Goal: Task Accomplishment & Management: Manage account settings

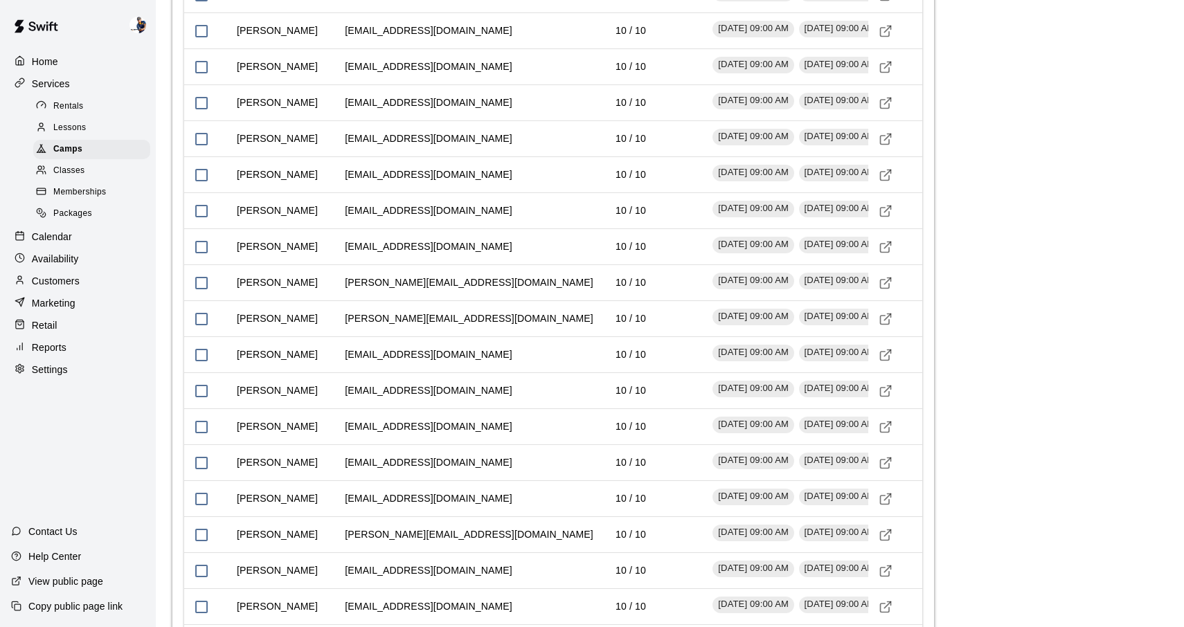
scroll to position [2064, 0]
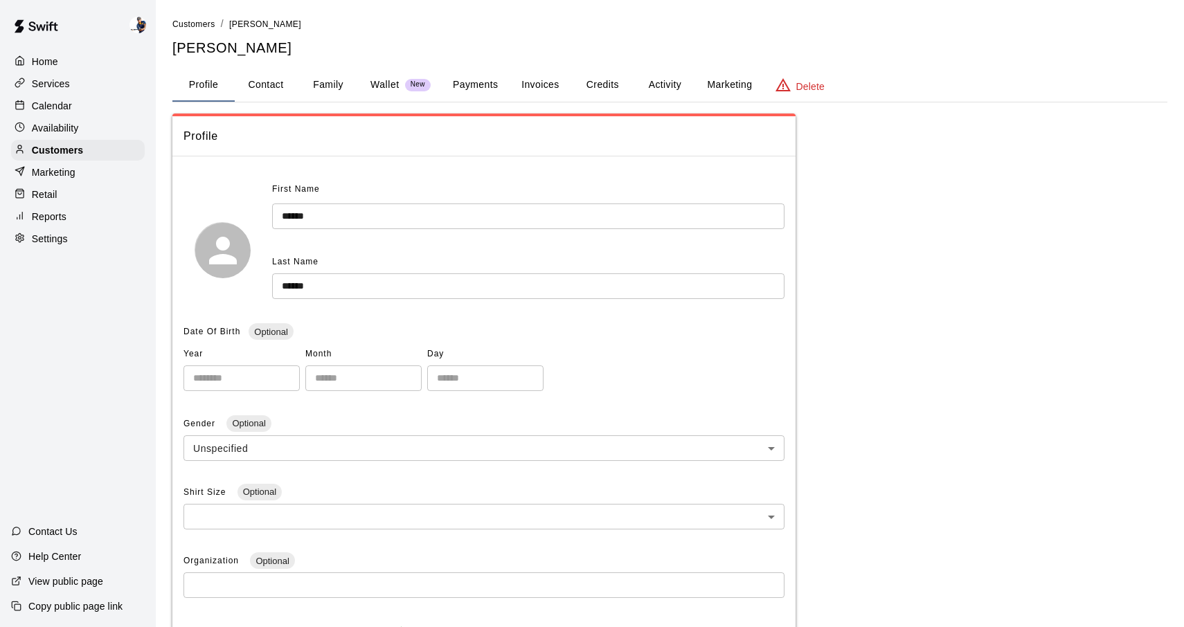
click at [386, 94] on button "Wallet New" at bounding box center [400, 85] width 82 height 33
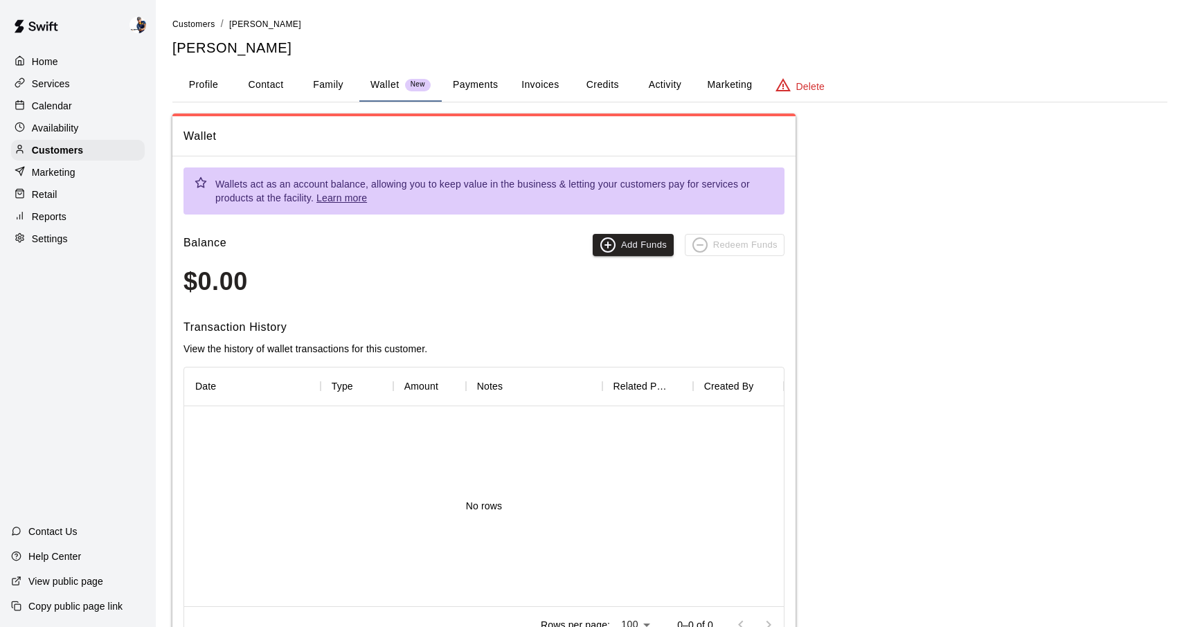
click at [341, 94] on button "Family" at bounding box center [328, 85] width 62 height 33
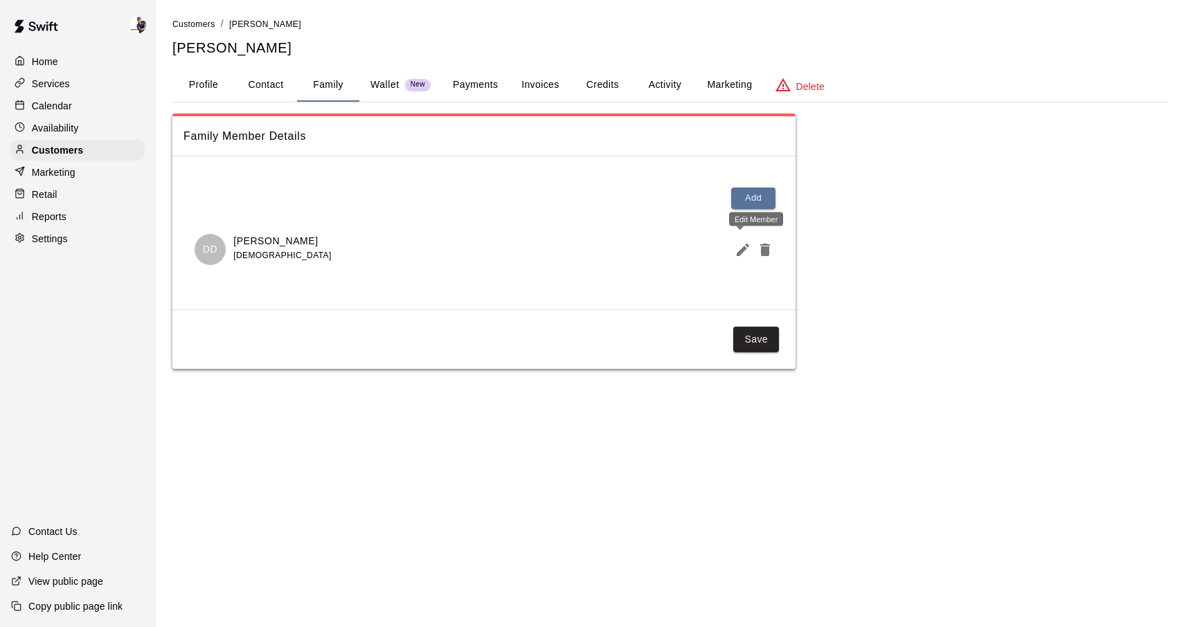
click at [745, 253] on icon "Edit Member" at bounding box center [743, 250] width 17 height 17
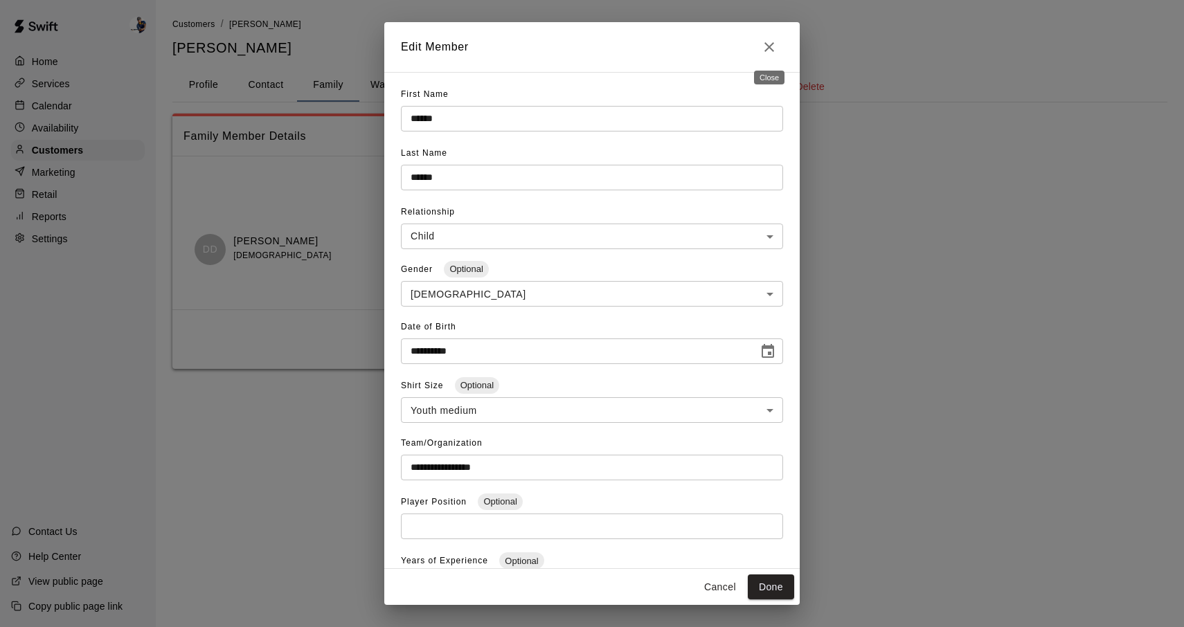
click at [766, 53] on icon "Close" at bounding box center [769, 47] width 17 height 17
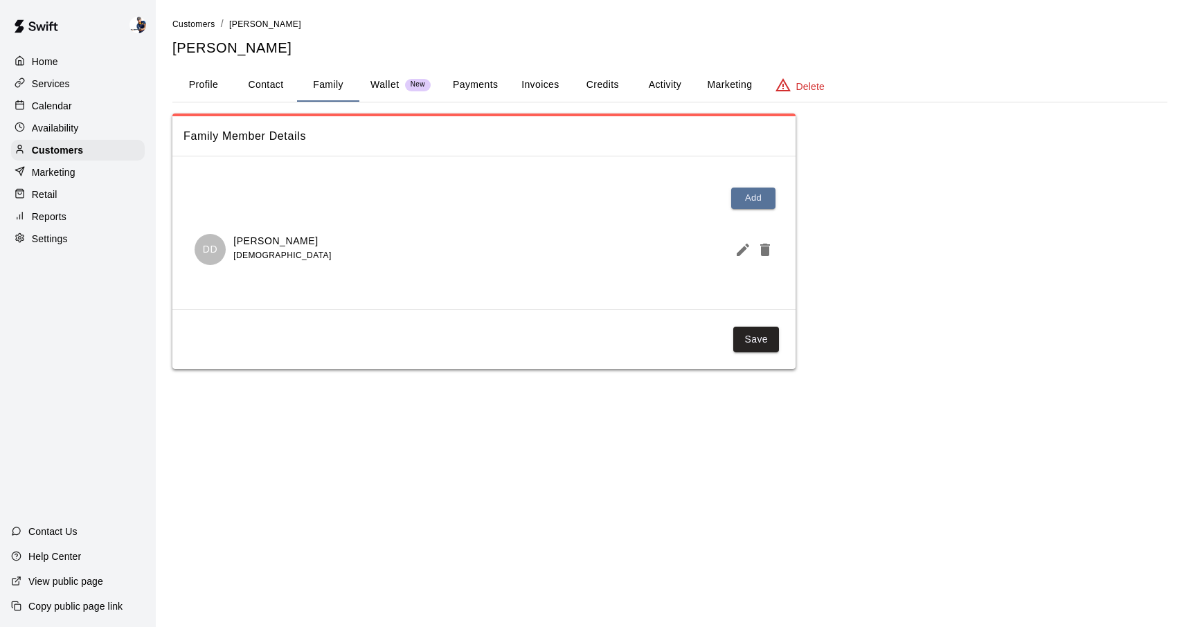
click at [742, 251] on icon "Edit Member" at bounding box center [743, 250] width 12 height 12
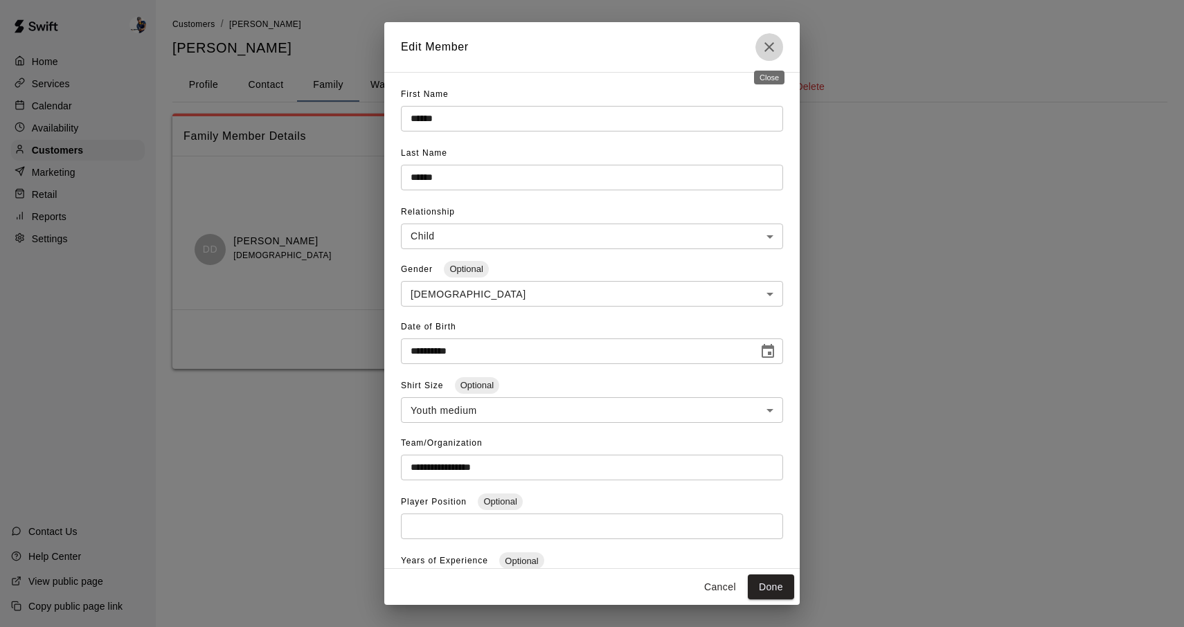
click at [771, 43] on icon "Close" at bounding box center [769, 47] width 17 height 17
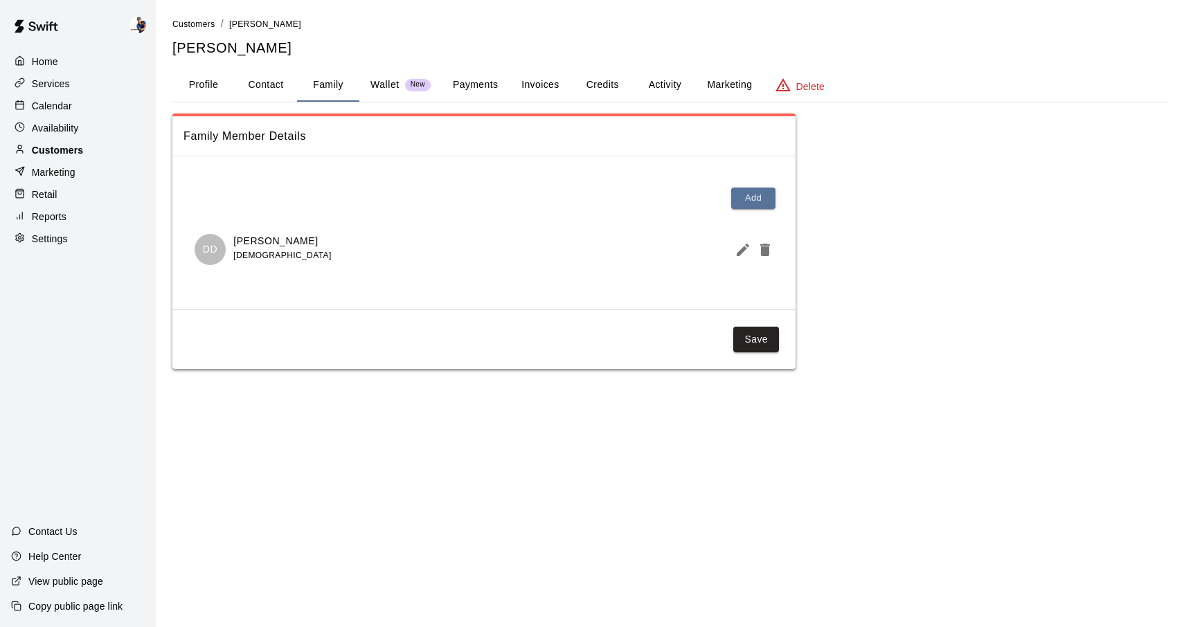
click at [96, 143] on div "Customers" at bounding box center [78, 150] width 134 height 21
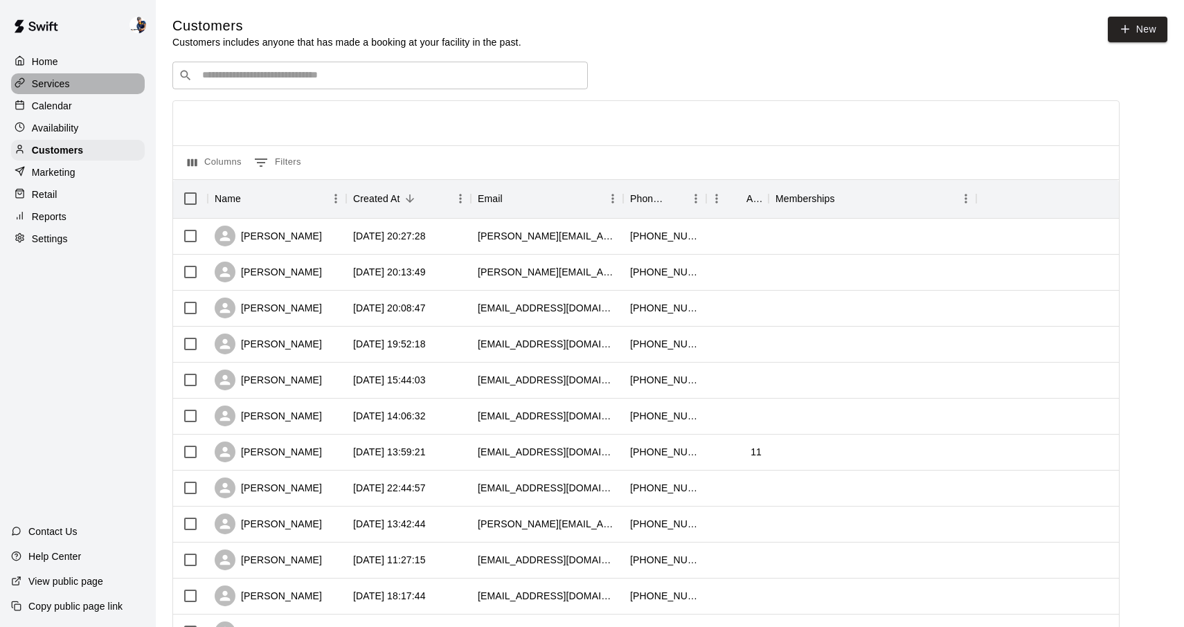
click at [35, 84] on p "Services" at bounding box center [51, 84] width 38 height 14
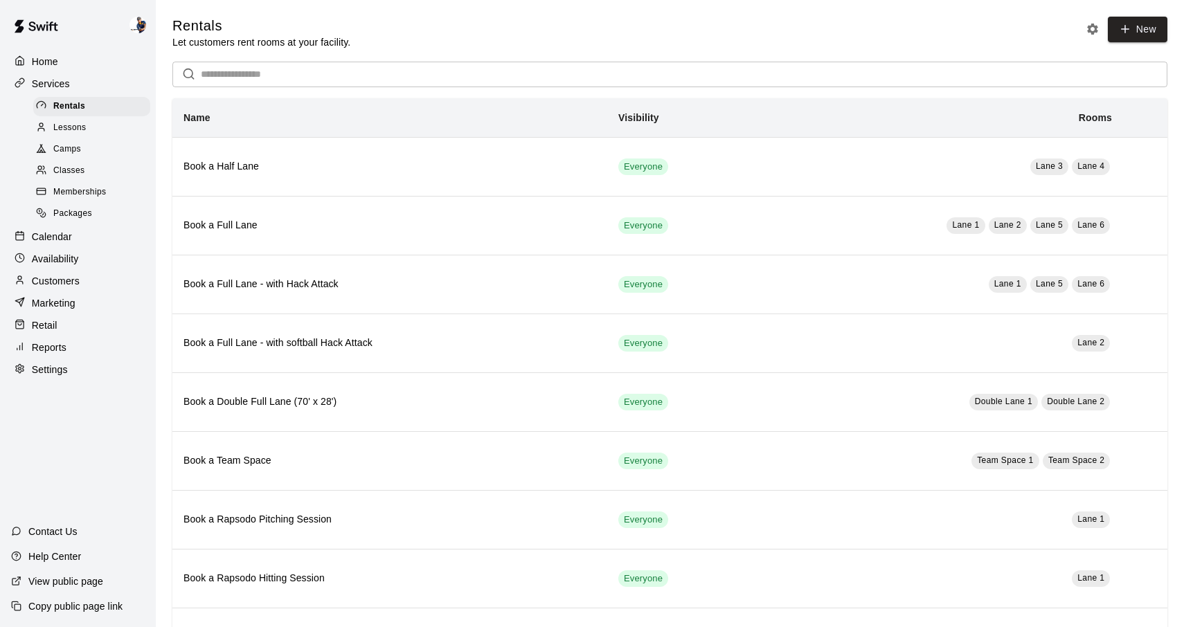
click at [66, 147] on span "Camps" at bounding box center [67, 150] width 28 height 14
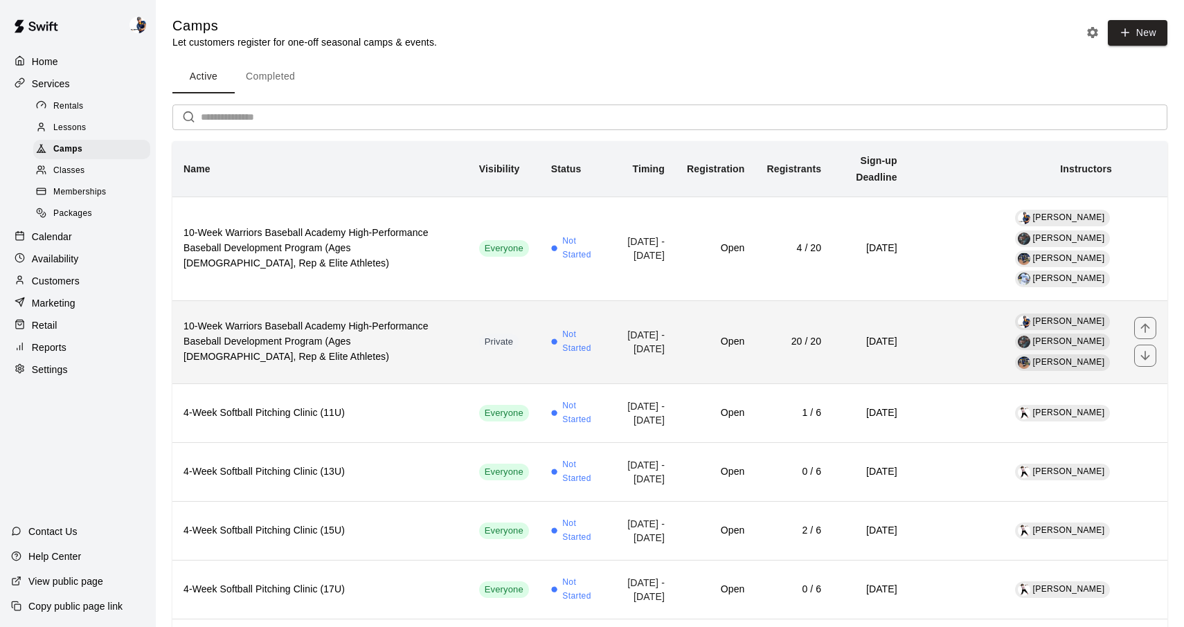
click at [390, 320] on h6 "10-Week Warriors Baseball Academy High-Performance Baseball Development Program…" at bounding box center [319, 342] width 273 height 46
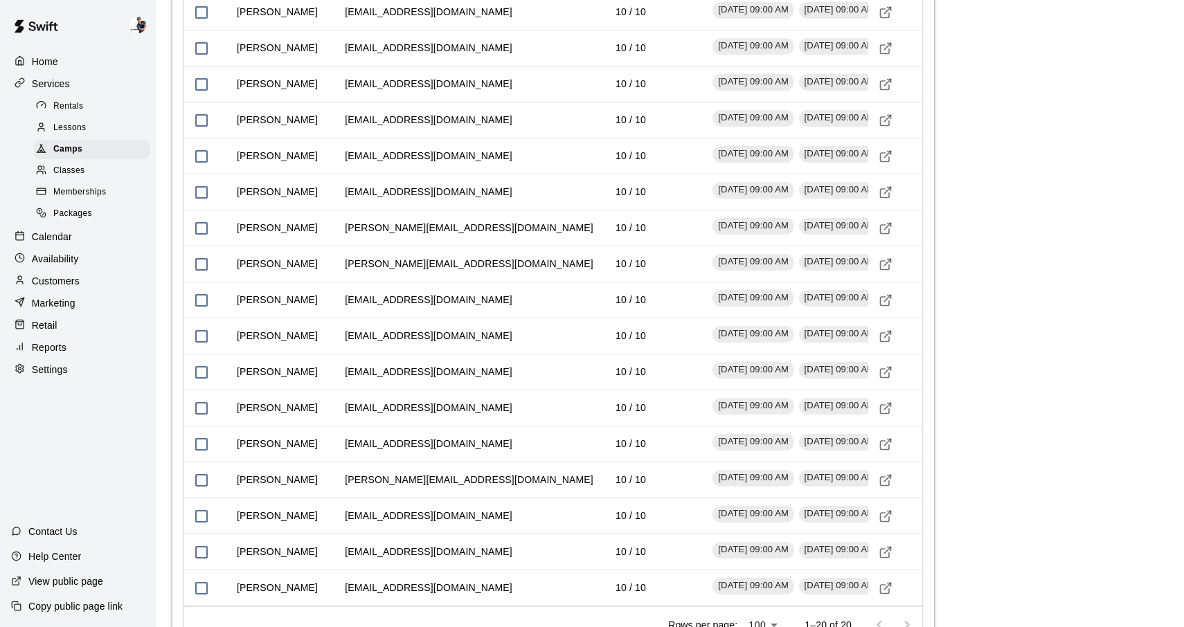
scroll to position [2191, 0]
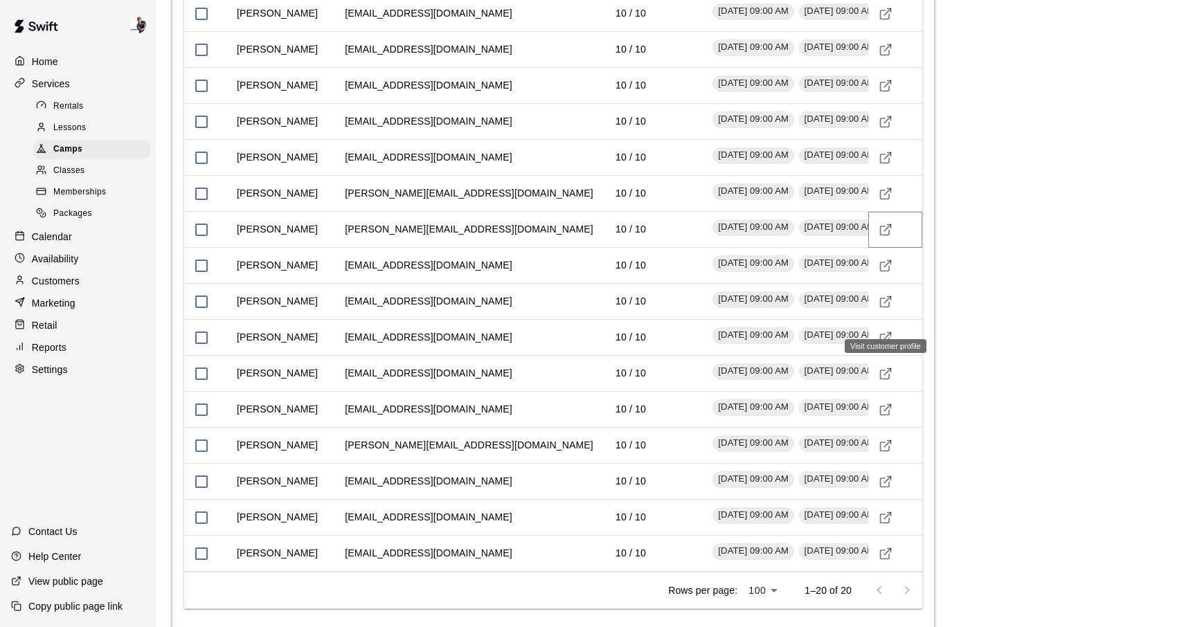
click at [890, 228] on polyline "Visit customer profile" at bounding box center [888, 225] width 3 height 3
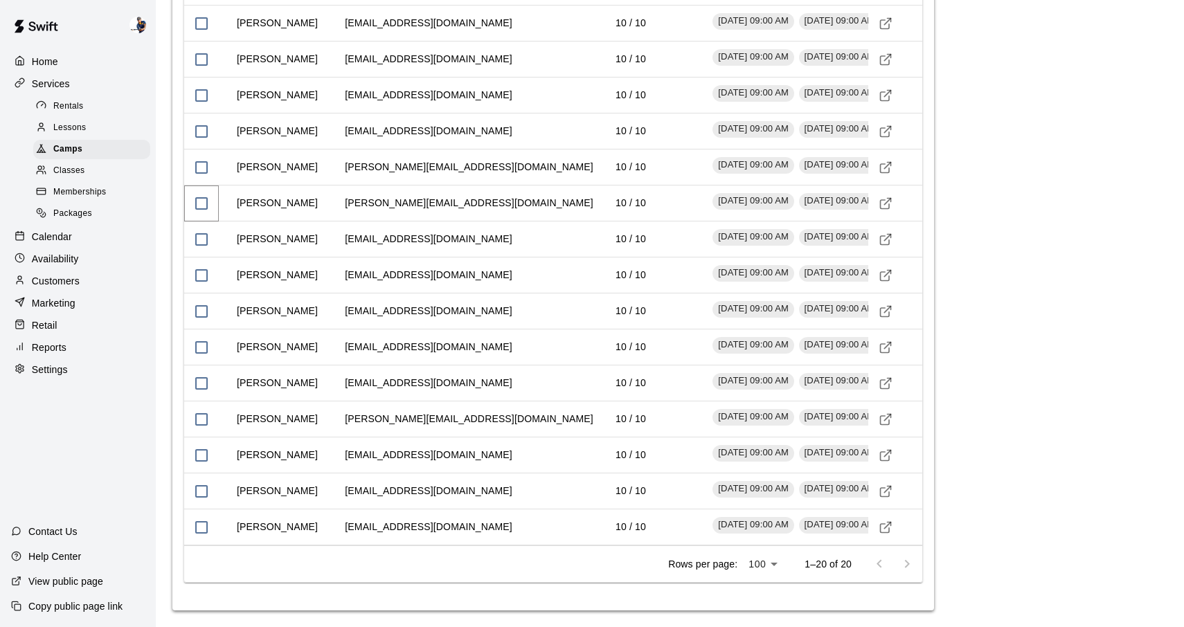
scroll to position [2234, 0]
click at [881, 246] on icon "Visit customer profile" at bounding box center [886, 240] width 14 height 14
click at [887, 317] on icon "Visit customer profile" at bounding box center [884, 312] width 9 height 9
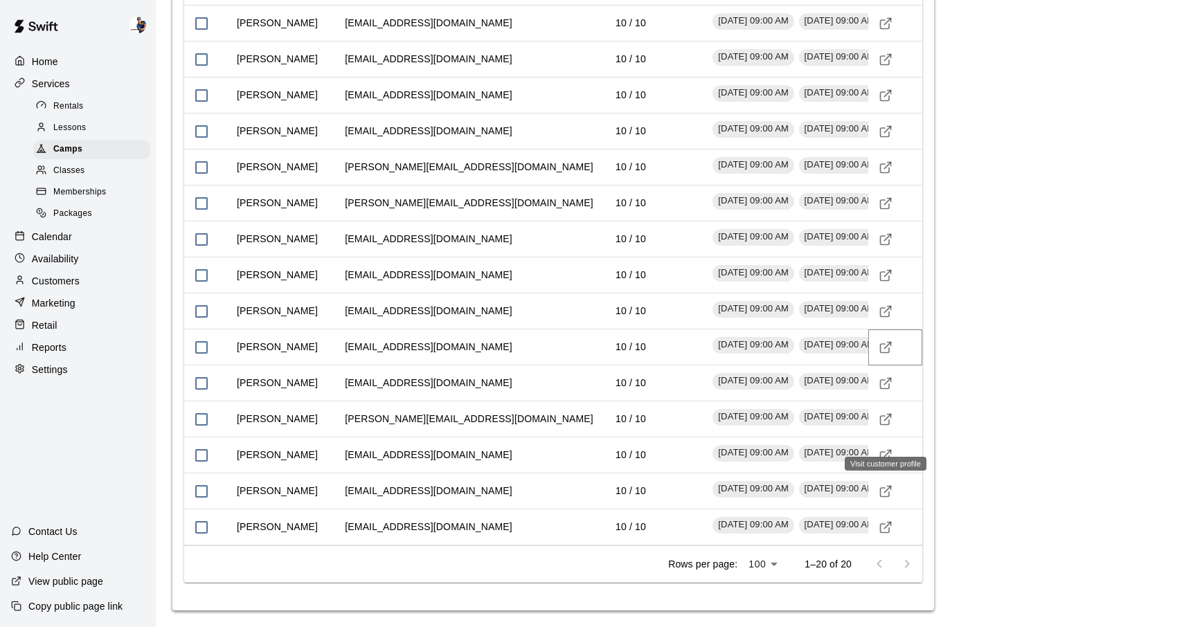
click at [883, 352] on icon "Visit customer profile" at bounding box center [884, 348] width 9 height 9
click at [887, 318] on icon "Visit customer profile" at bounding box center [886, 312] width 14 height 14
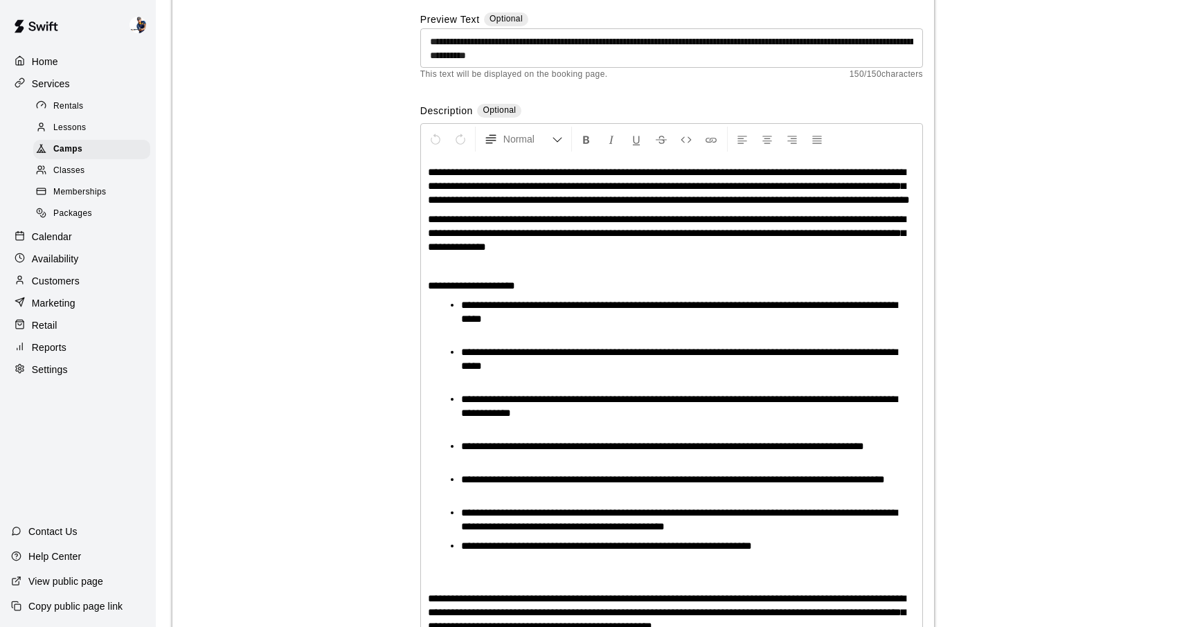
scroll to position [0, 0]
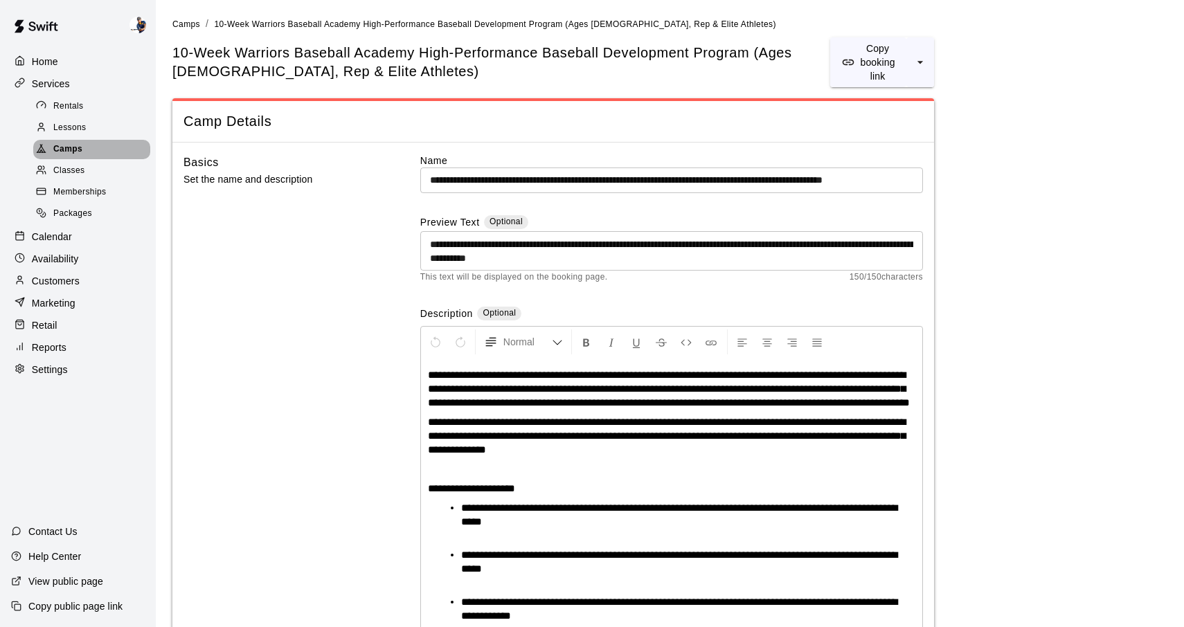
click at [103, 141] on div "Camps" at bounding box center [91, 149] width 117 height 19
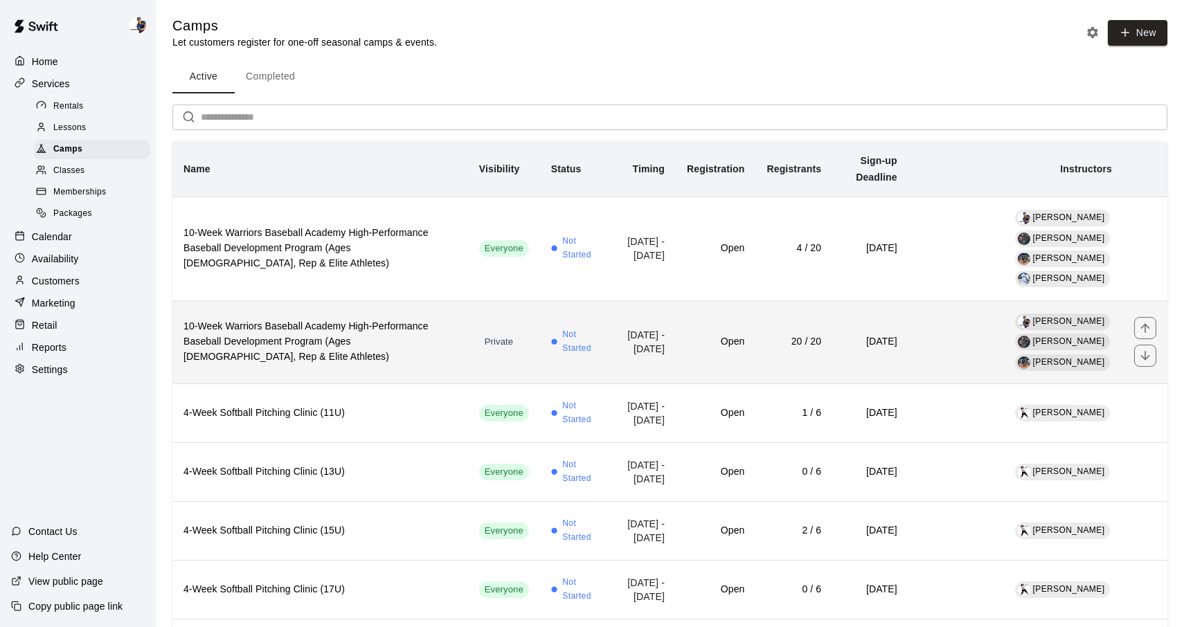
click at [676, 300] on td "Open" at bounding box center [716, 342] width 80 height 84
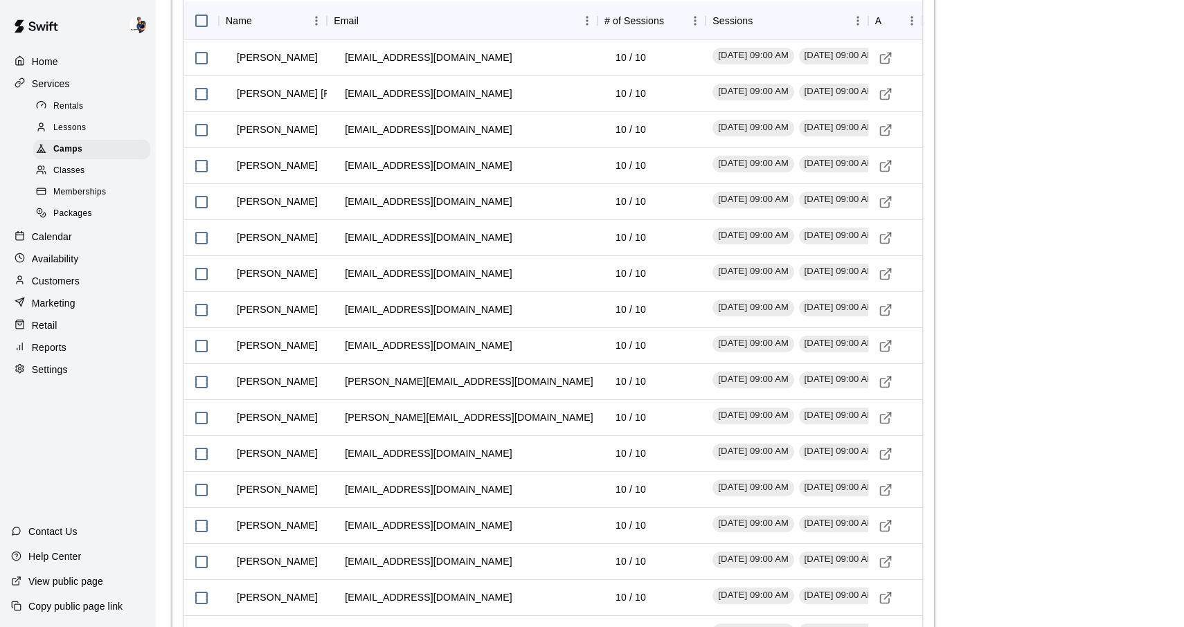
scroll to position [1999, 0]
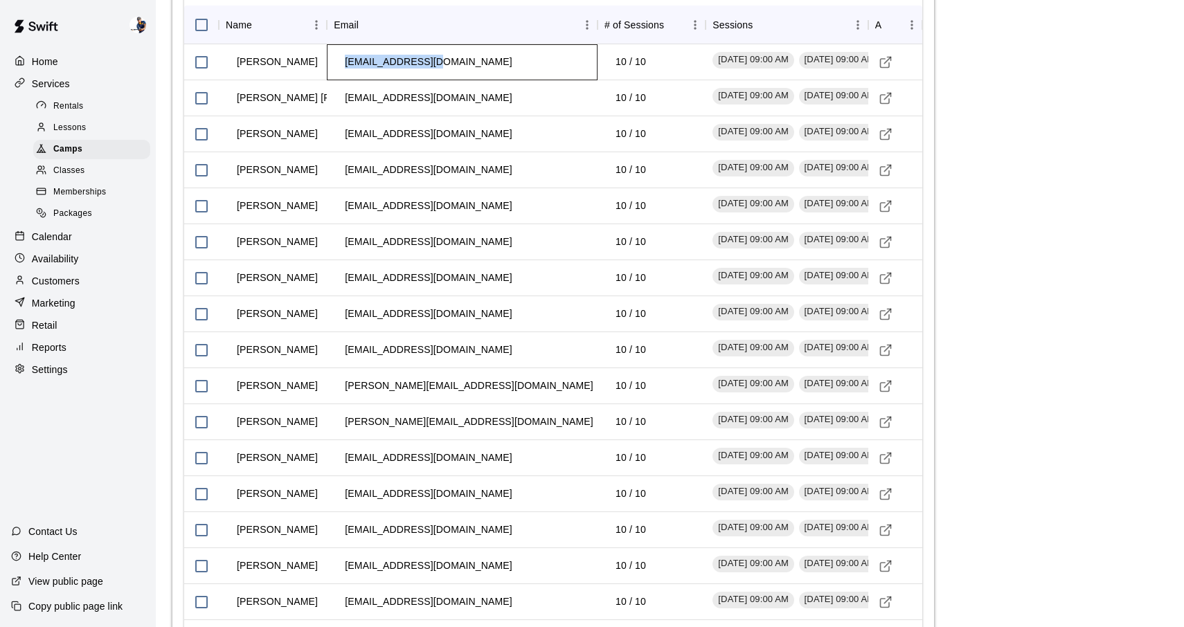
drag, startPoint x: 345, startPoint y: 152, endPoint x: 427, endPoint y: 150, distance: 81.7
click at [427, 80] on td "jdevall@gmail.com" at bounding box center [428, 62] width 189 height 37
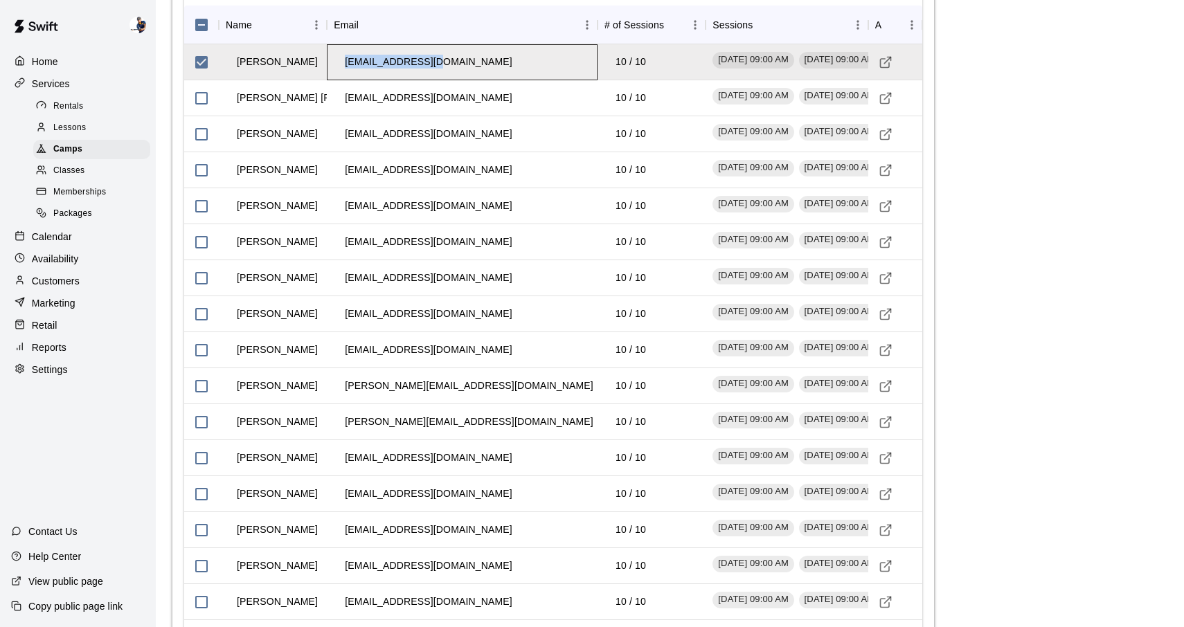
copy td "jdevall@gmail.com"
click at [887, 145] on div "Actions" at bounding box center [879, 150] width 36 height 14
click at [885, 69] on icon "Visit customer profile" at bounding box center [886, 62] width 14 height 14
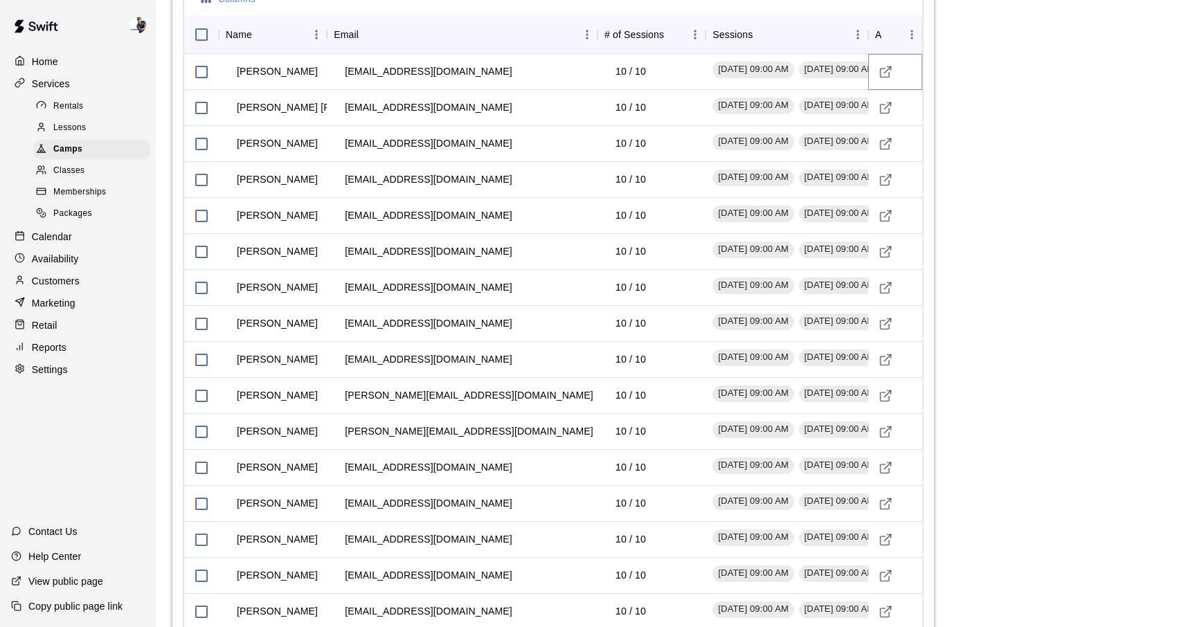
scroll to position [1978, 0]
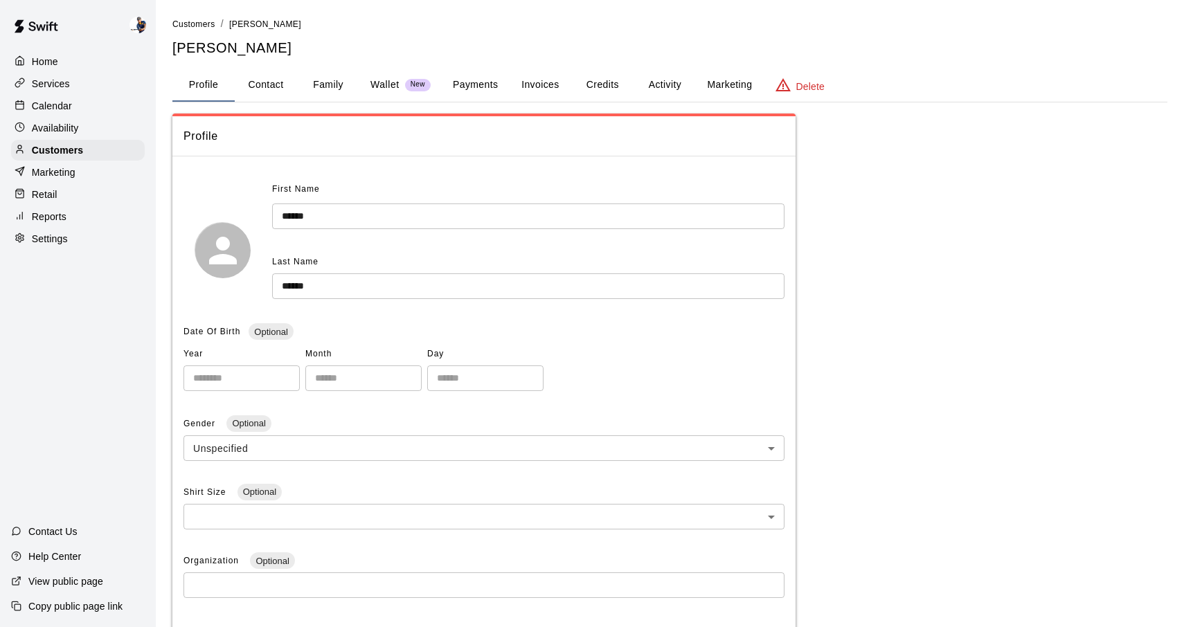
click at [355, 94] on button "Family" at bounding box center [328, 85] width 62 height 33
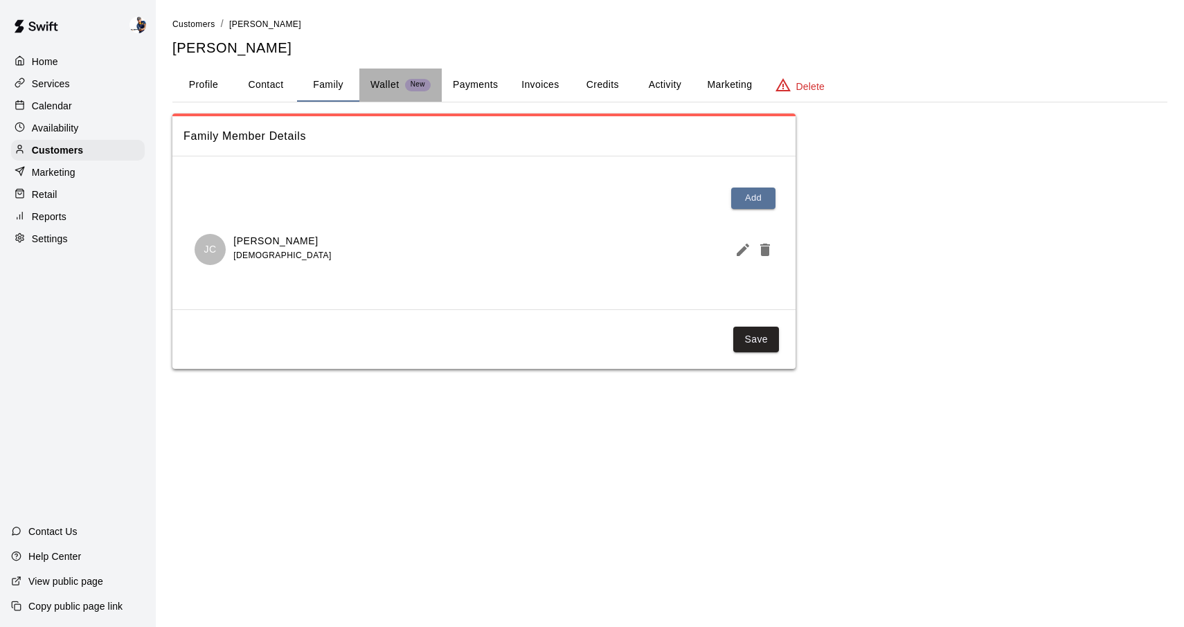
click at [375, 94] on button "Wallet New" at bounding box center [400, 85] width 82 height 33
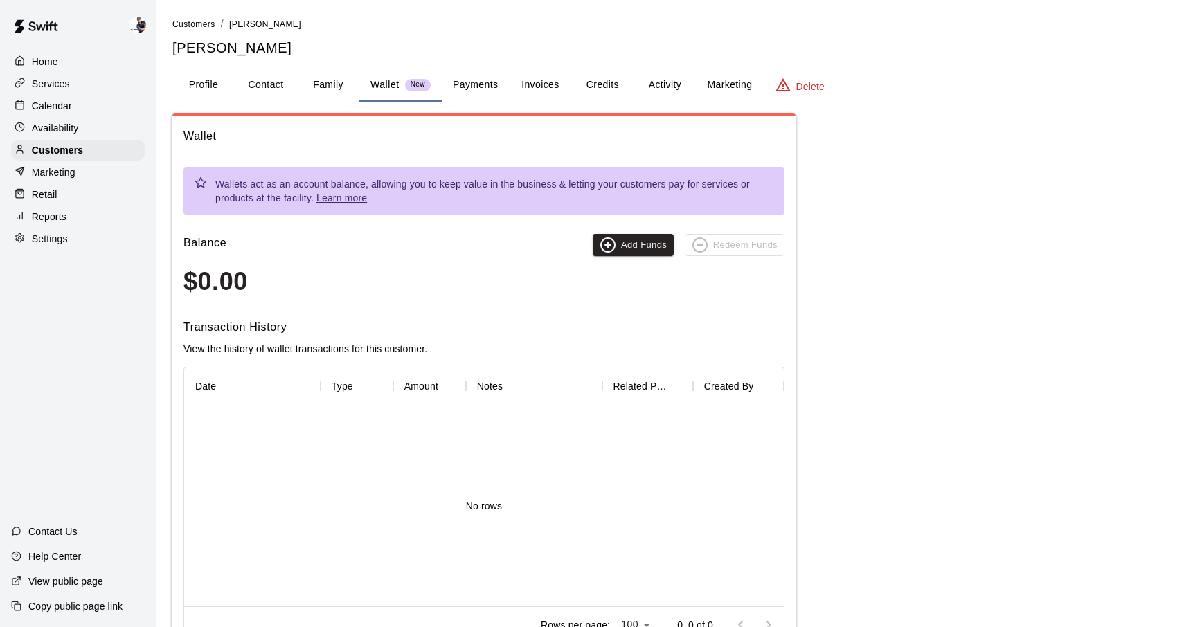
click at [314, 92] on button "Family" at bounding box center [328, 85] width 62 height 33
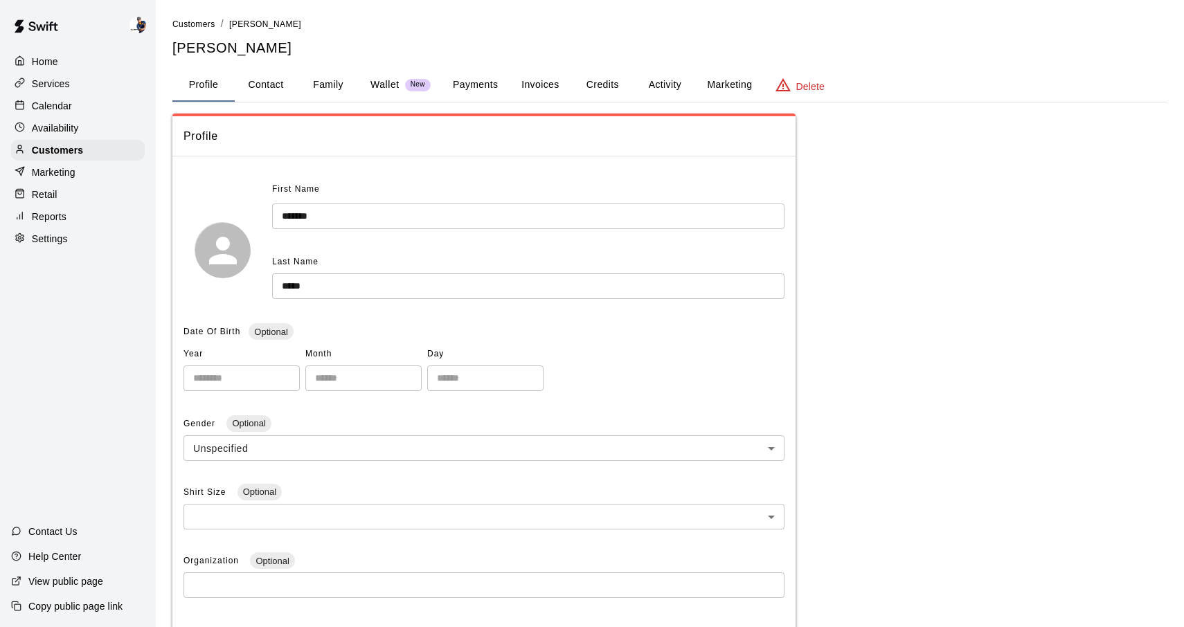
click at [329, 82] on button "Family" at bounding box center [328, 85] width 62 height 33
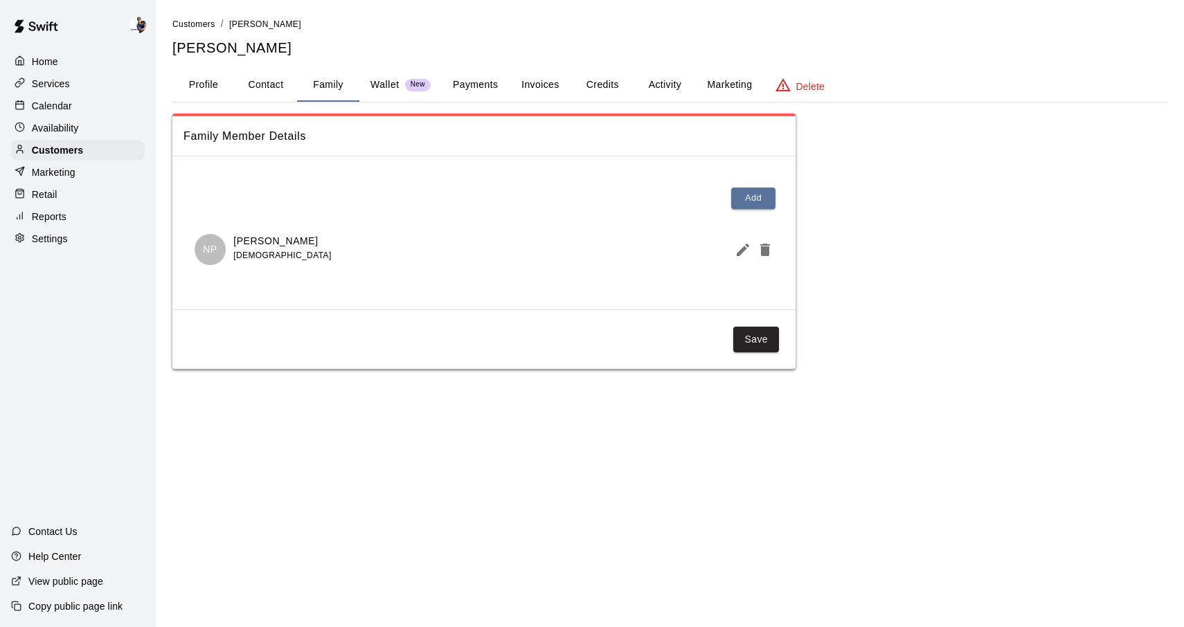
click at [733, 255] on button "Edit Member" at bounding box center [740, 250] width 22 height 28
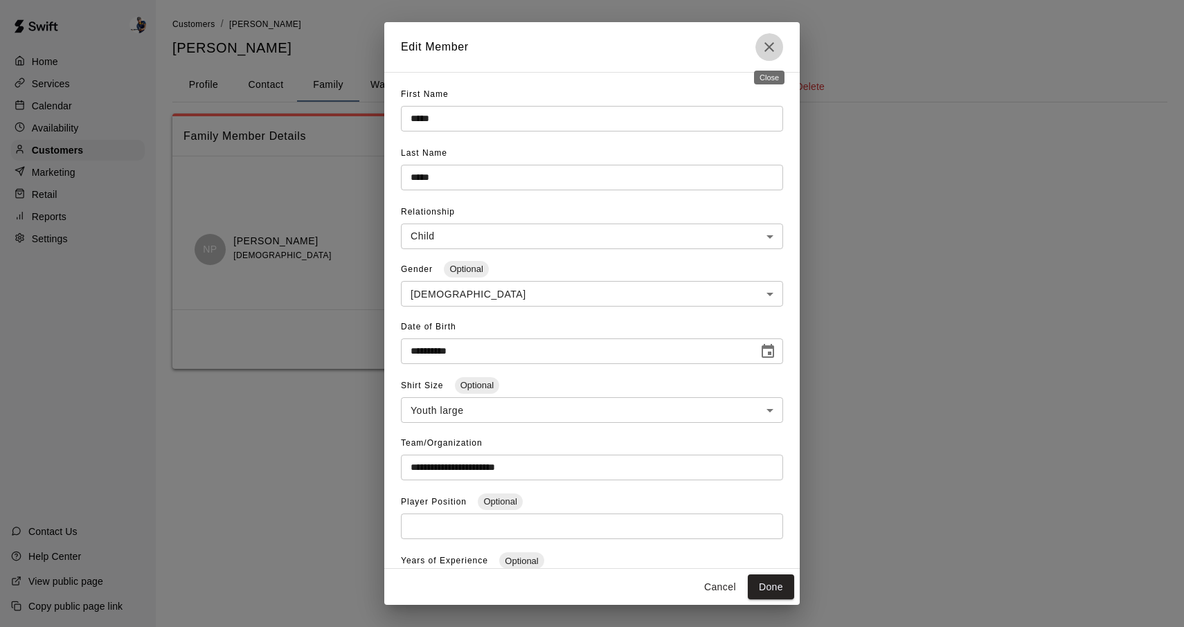
click at [778, 44] on button "Close" at bounding box center [769, 47] width 28 height 28
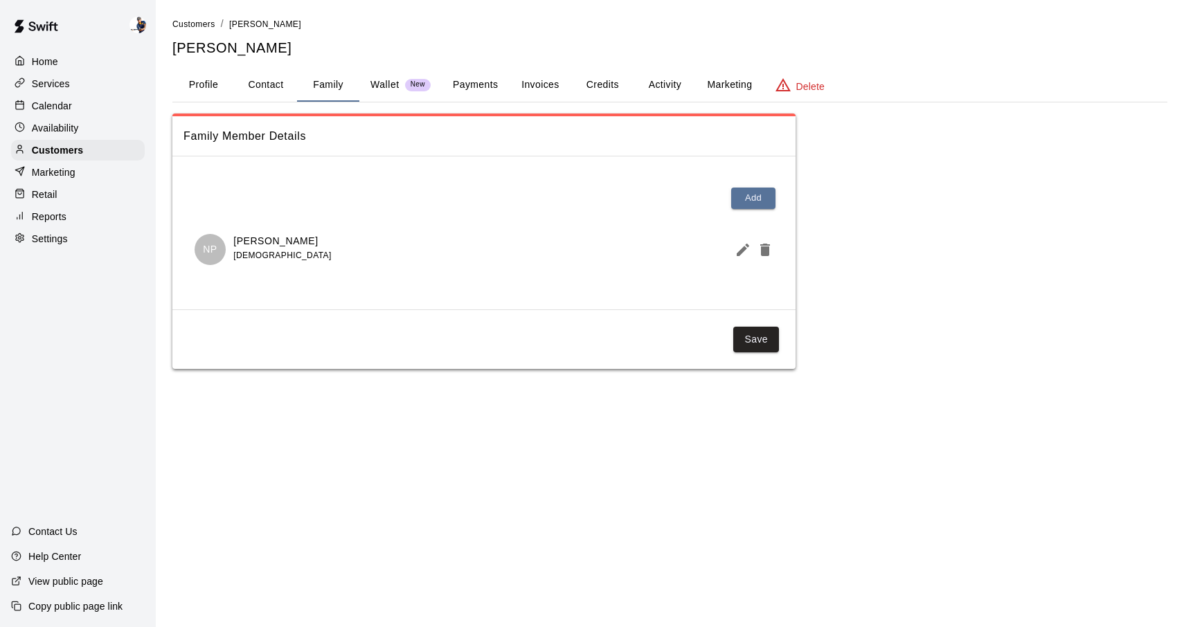
click at [729, 262] on div at bounding box center [751, 250] width 44 height 28
click at [729, 253] on button "Edit Member" at bounding box center [740, 250] width 22 height 28
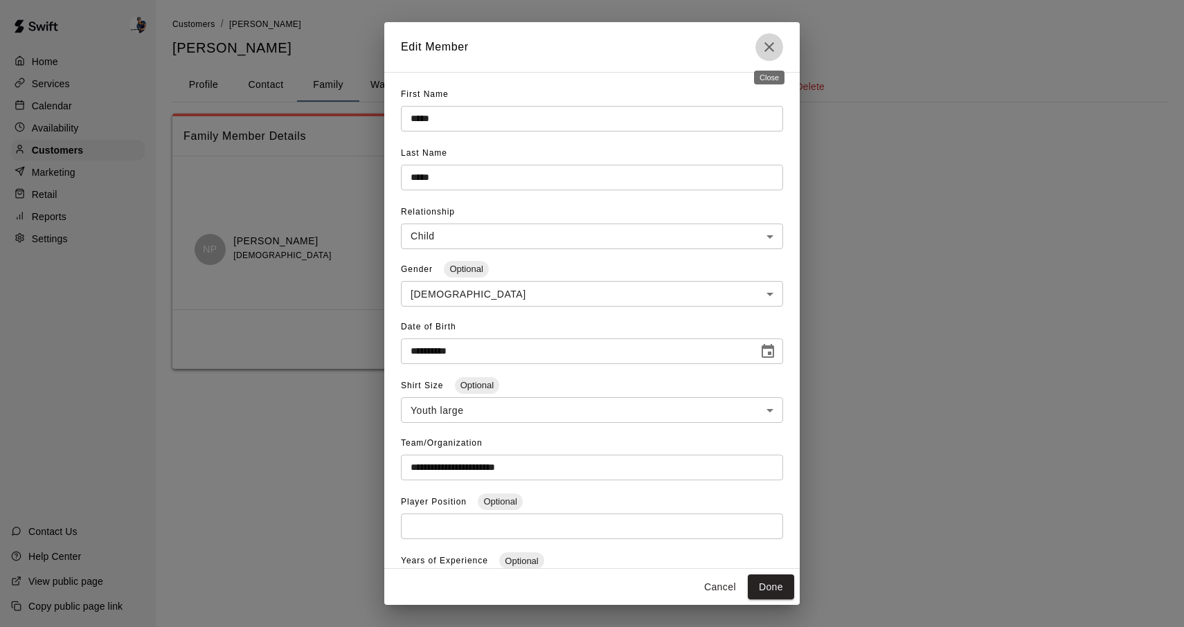
click at [769, 40] on icon "Close" at bounding box center [769, 47] width 17 height 17
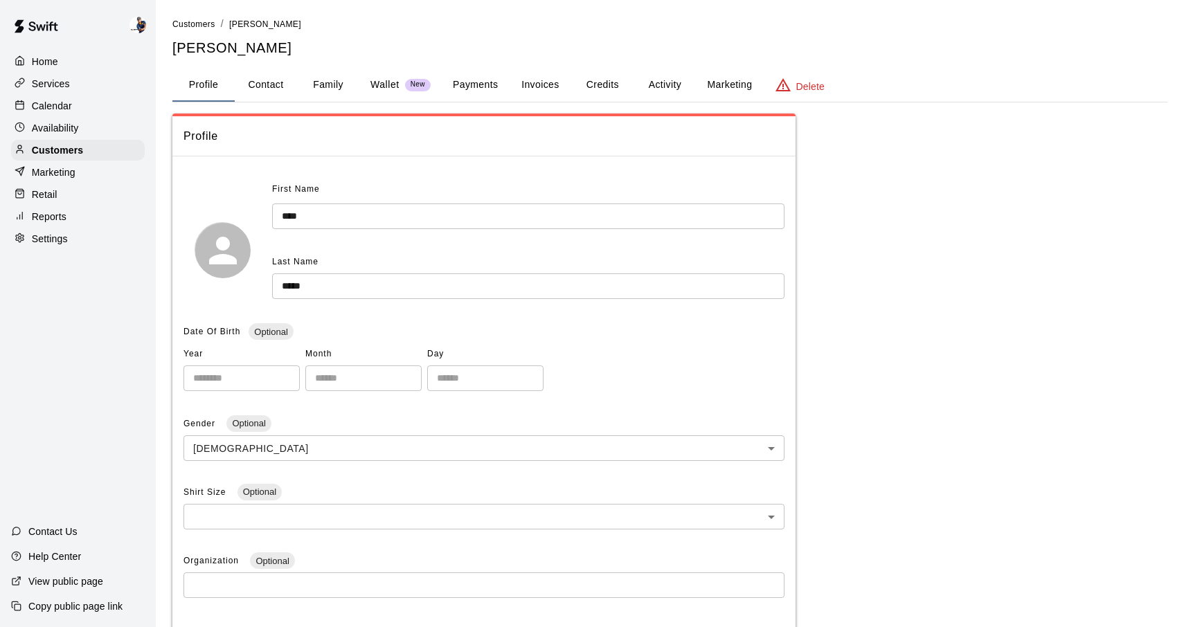
click at [345, 90] on button "Family" at bounding box center [328, 85] width 62 height 33
click at [316, 86] on button "Family" at bounding box center [328, 85] width 62 height 33
click at [332, 84] on button "Family" at bounding box center [328, 85] width 62 height 33
click at [271, 95] on button "Contact" at bounding box center [266, 85] width 62 height 33
select select "**"
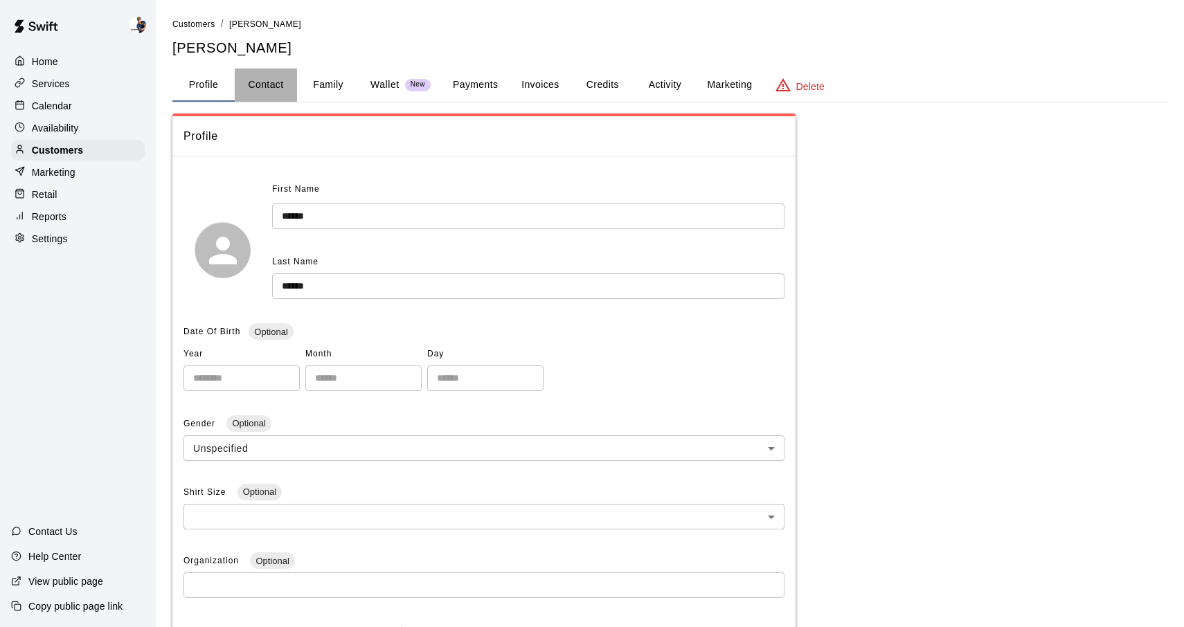
select select "**"
